Goal: Navigation & Orientation: Find specific page/section

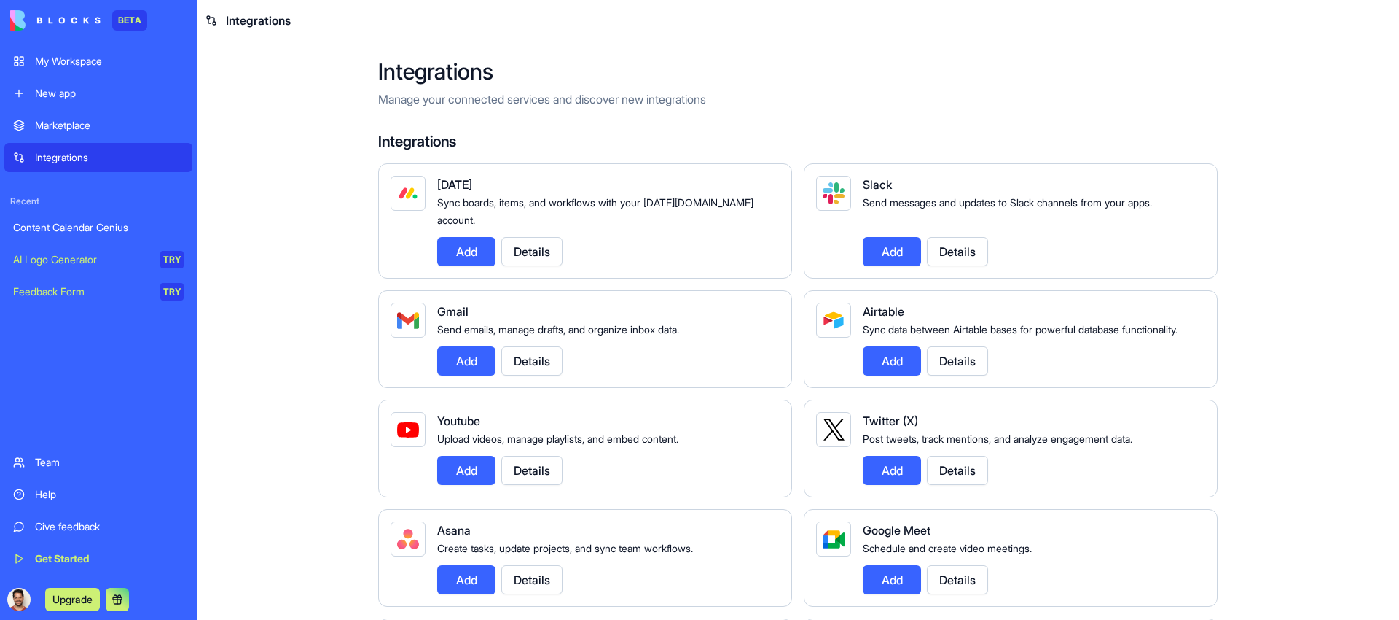
scroll to position [1108, 0]
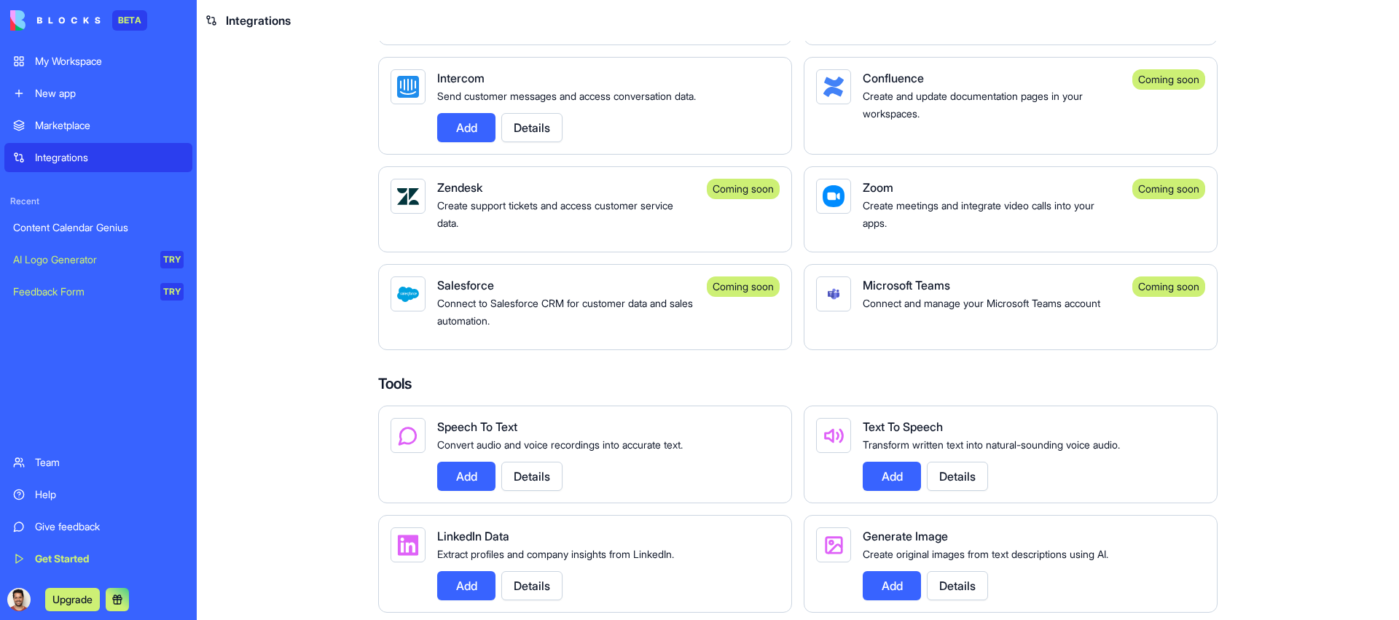
click at [292, 301] on main "Integrations Manage your connected services and discover new integrations Integ…" at bounding box center [798, 330] width 1203 height 579
click at [101, 58] on div "My Workspace" at bounding box center [109, 61] width 149 height 15
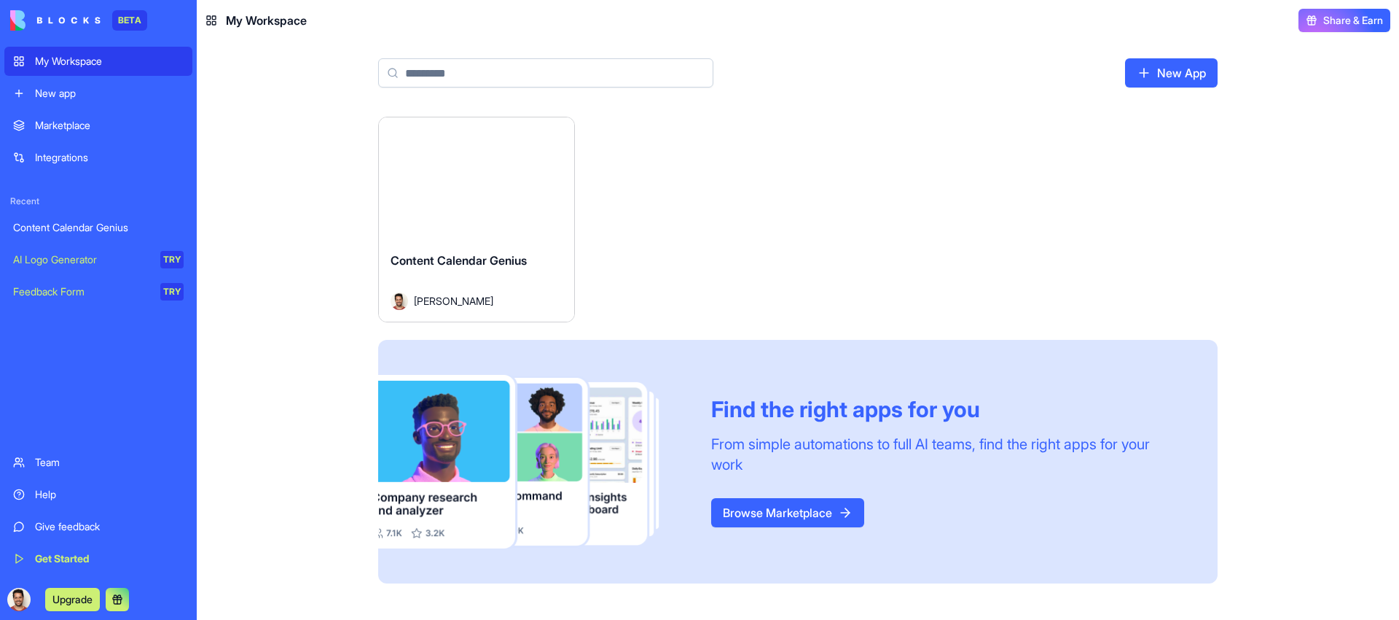
click at [80, 466] on div "Team" at bounding box center [109, 462] width 149 height 15
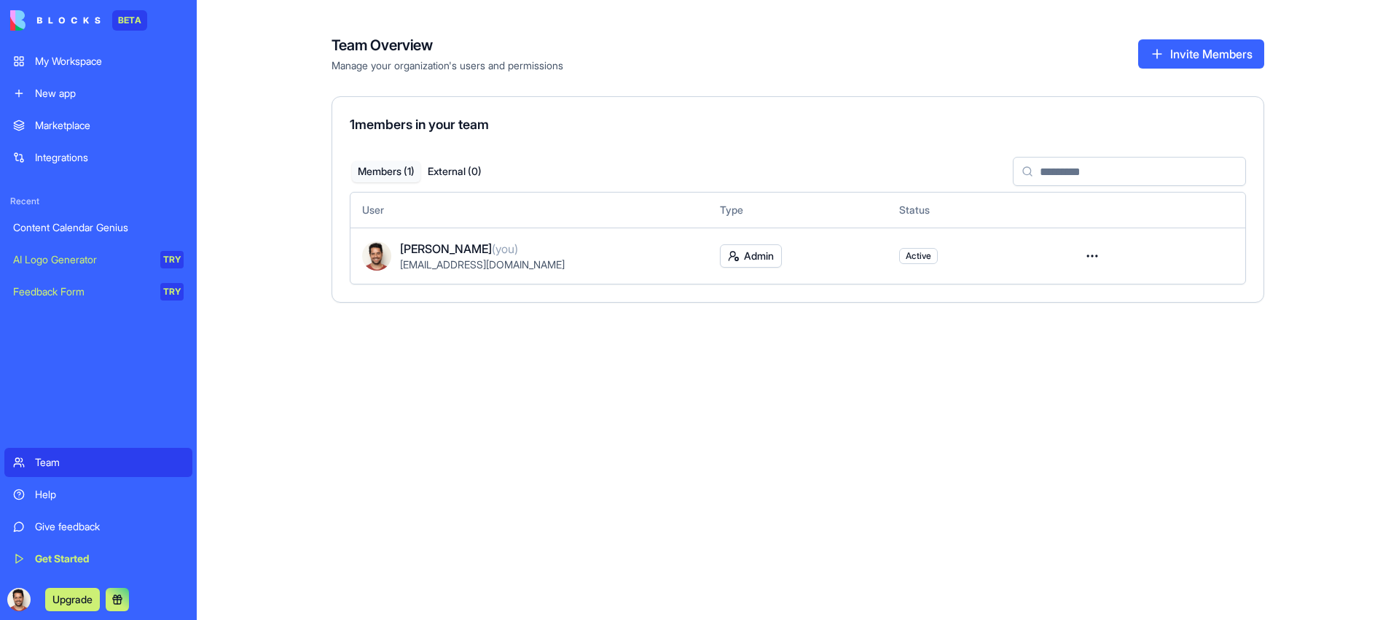
click at [85, 495] on div "Help" at bounding box center [109, 494] width 149 height 15
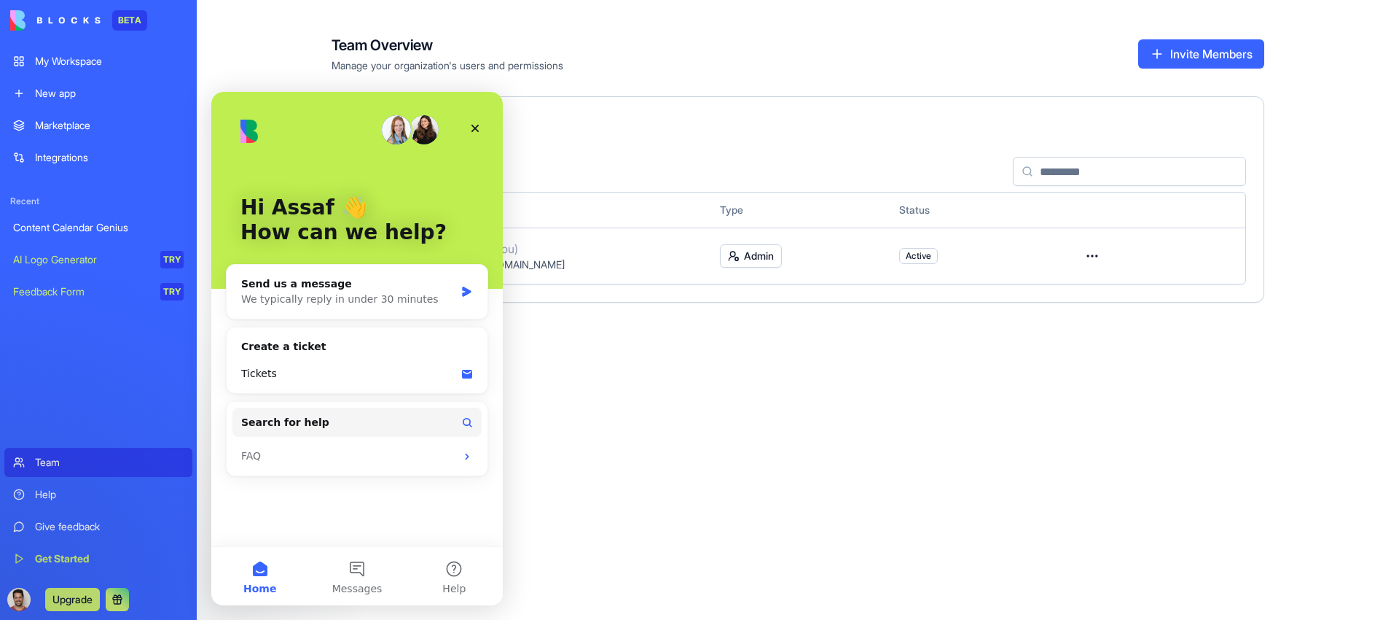
click at [89, 515] on link "Give feedback" at bounding box center [98, 526] width 188 height 29
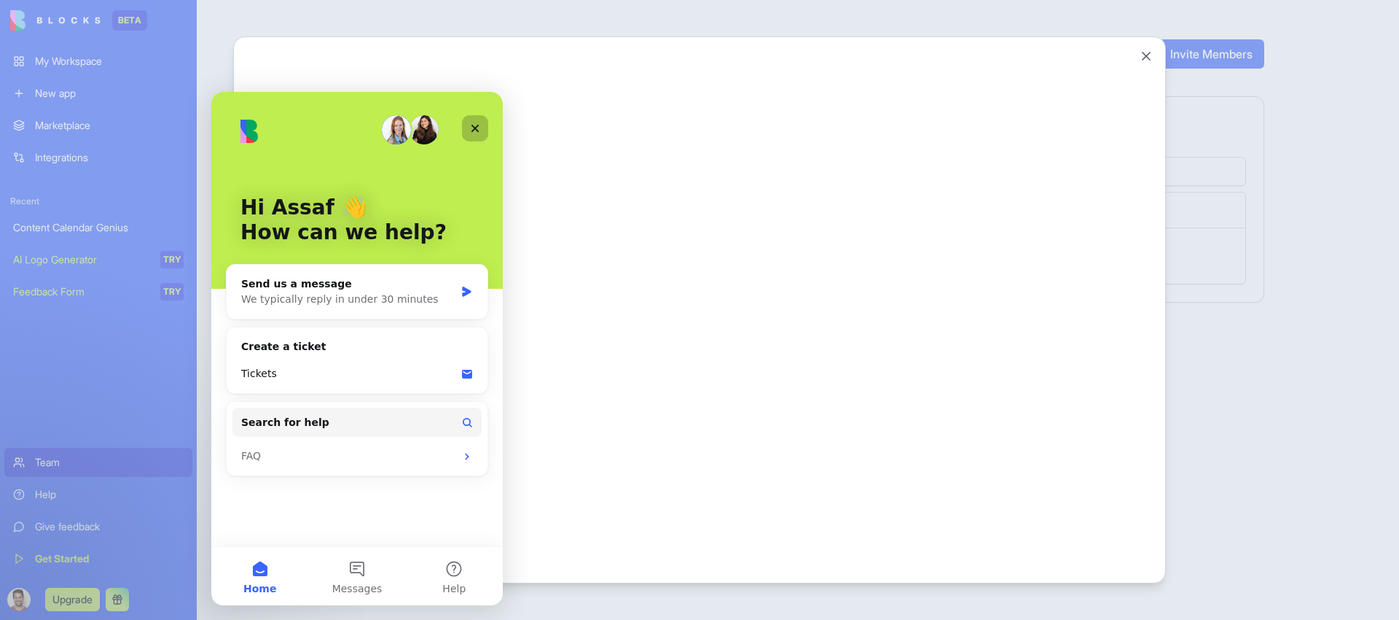
click at [476, 122] on div "Close" at bounding box center [475, 128] width 26 height 26
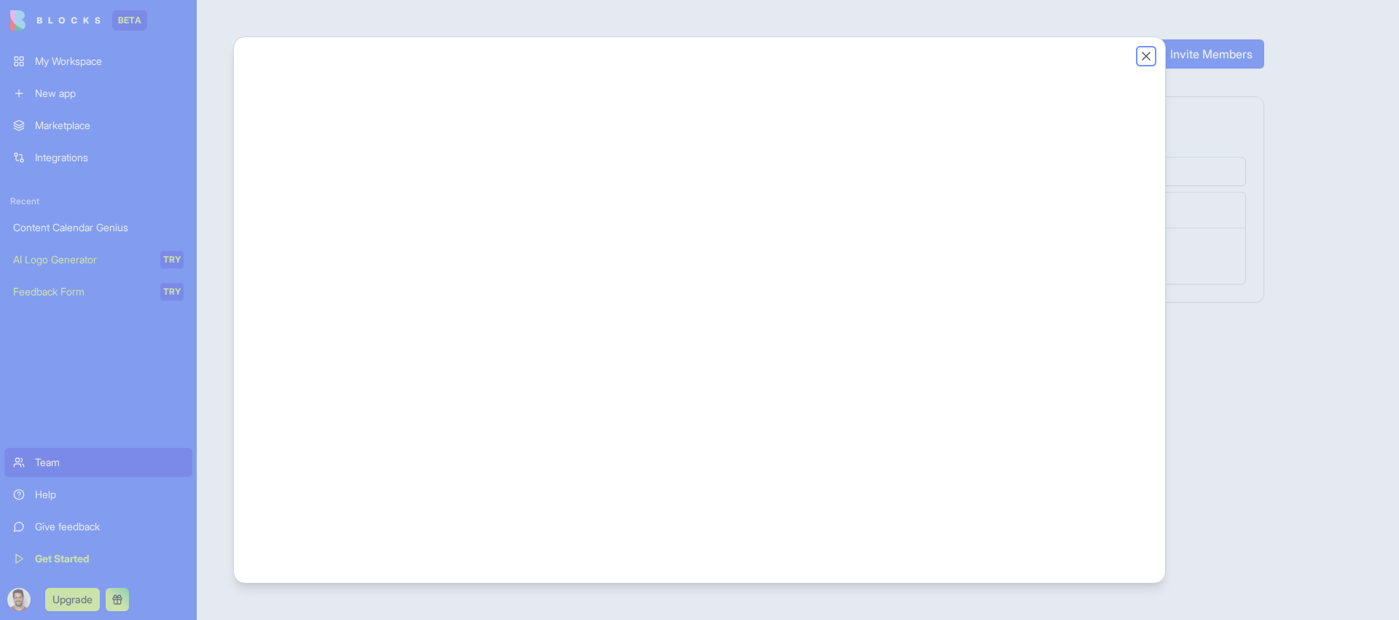
click at [1144, 55] on button "Close" at bounding box center [1146, 56] width 15 height 15
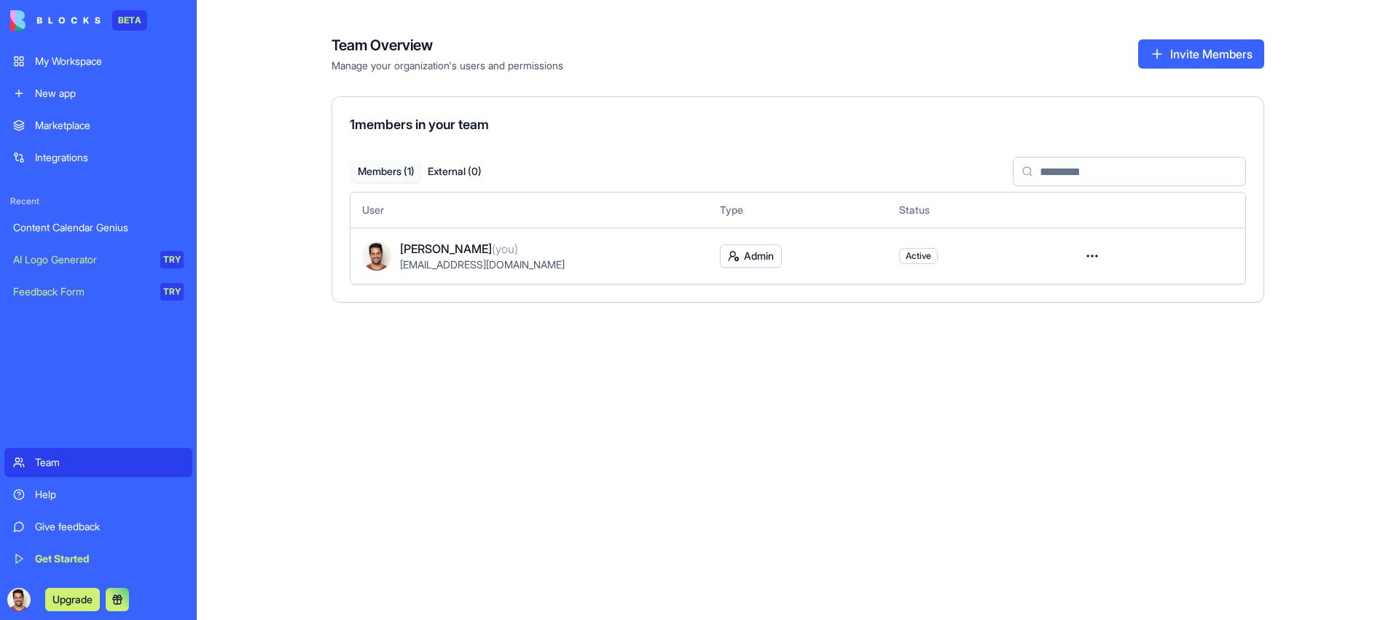
click at [110, 568] on link "Get Started" at bounding box center [98, 558] width 188 height 29
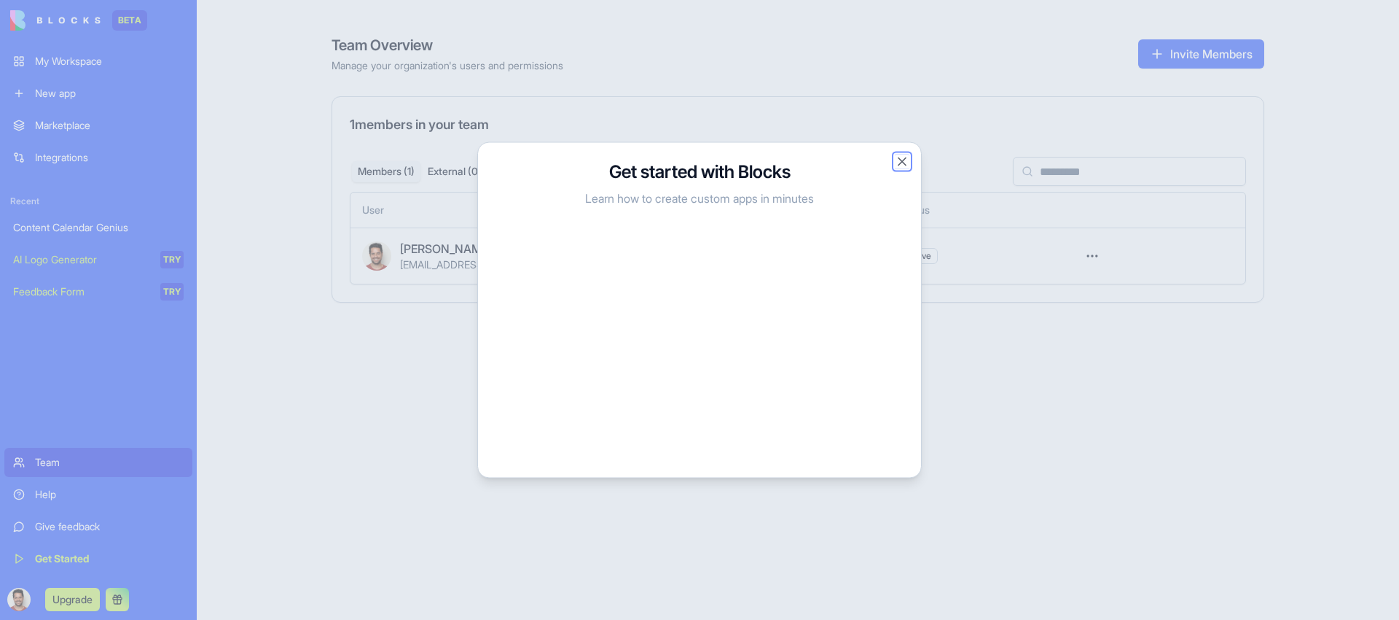
click at [900, 163] on button "Close" at bounding box center [902, 162] width 15 height 15
